Goal: Task Accomplishment & Management: Use online tool/utility

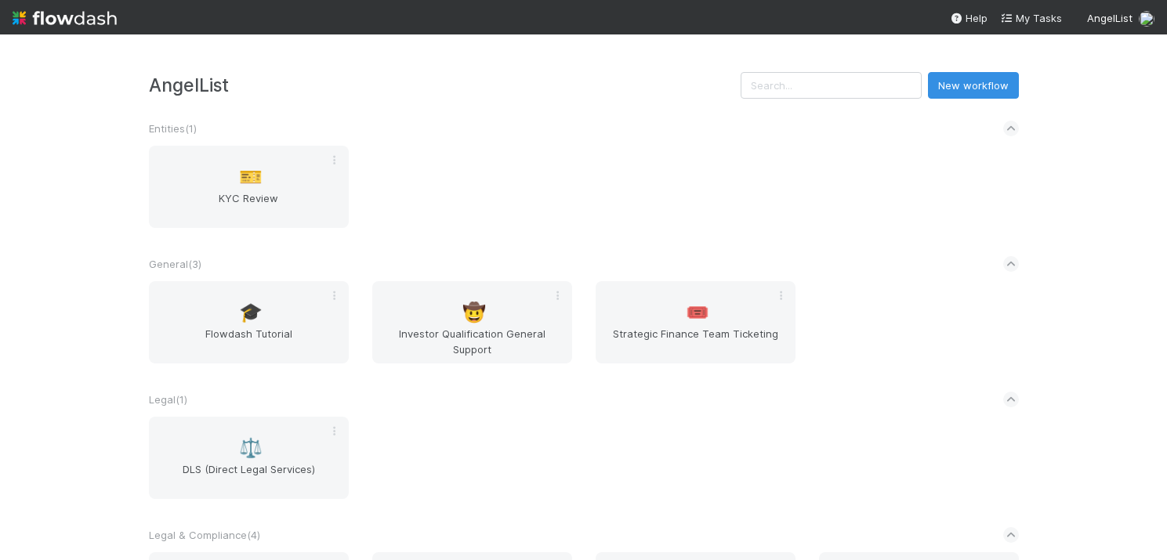
scroll to position [128, 0]
